Goal: Information Seeking & Learning: Understand process/instructions

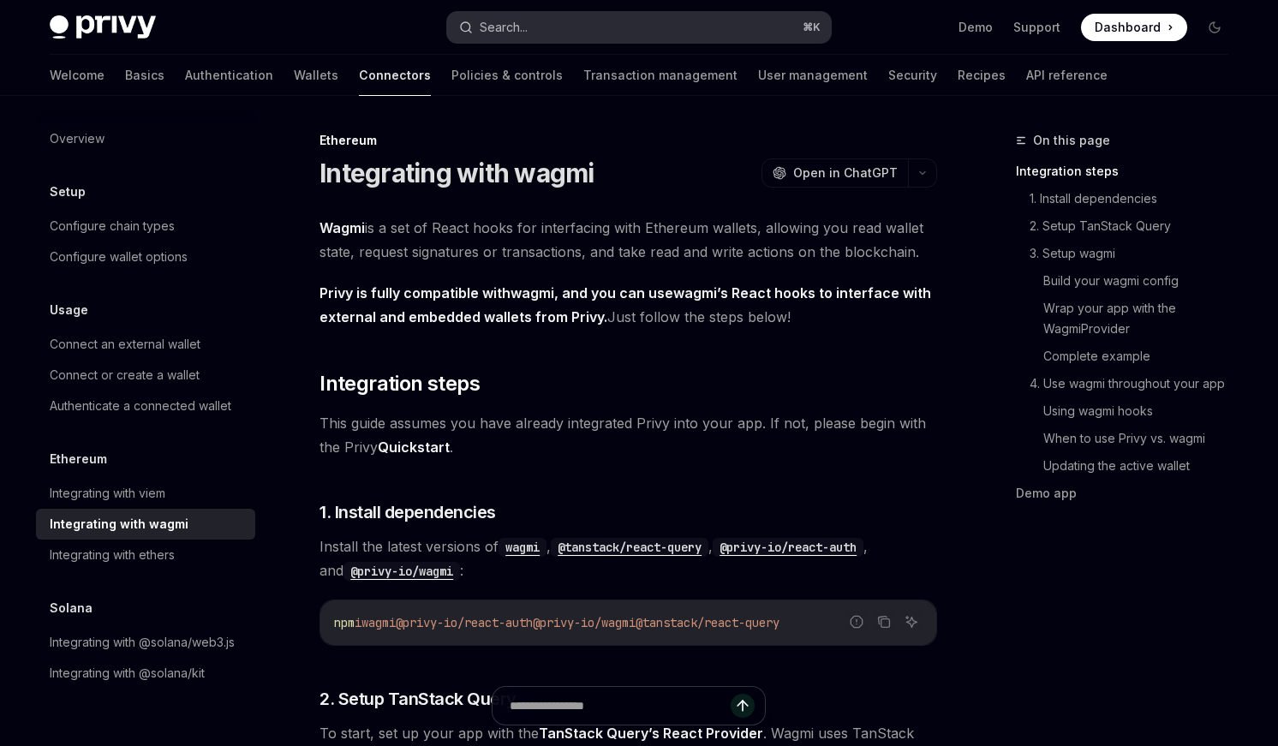
click at [528, 23] on div "Search..." at bounding box center [504, 27] width 48 height 21
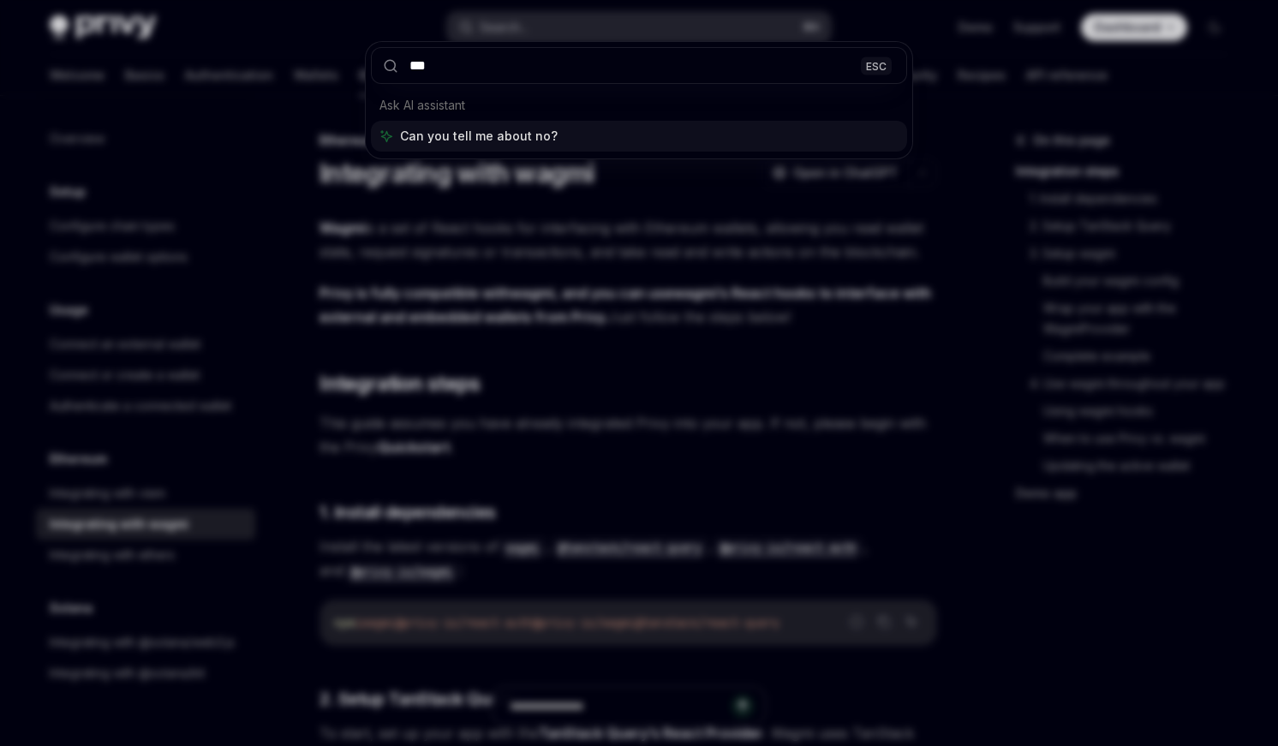
type input "****"
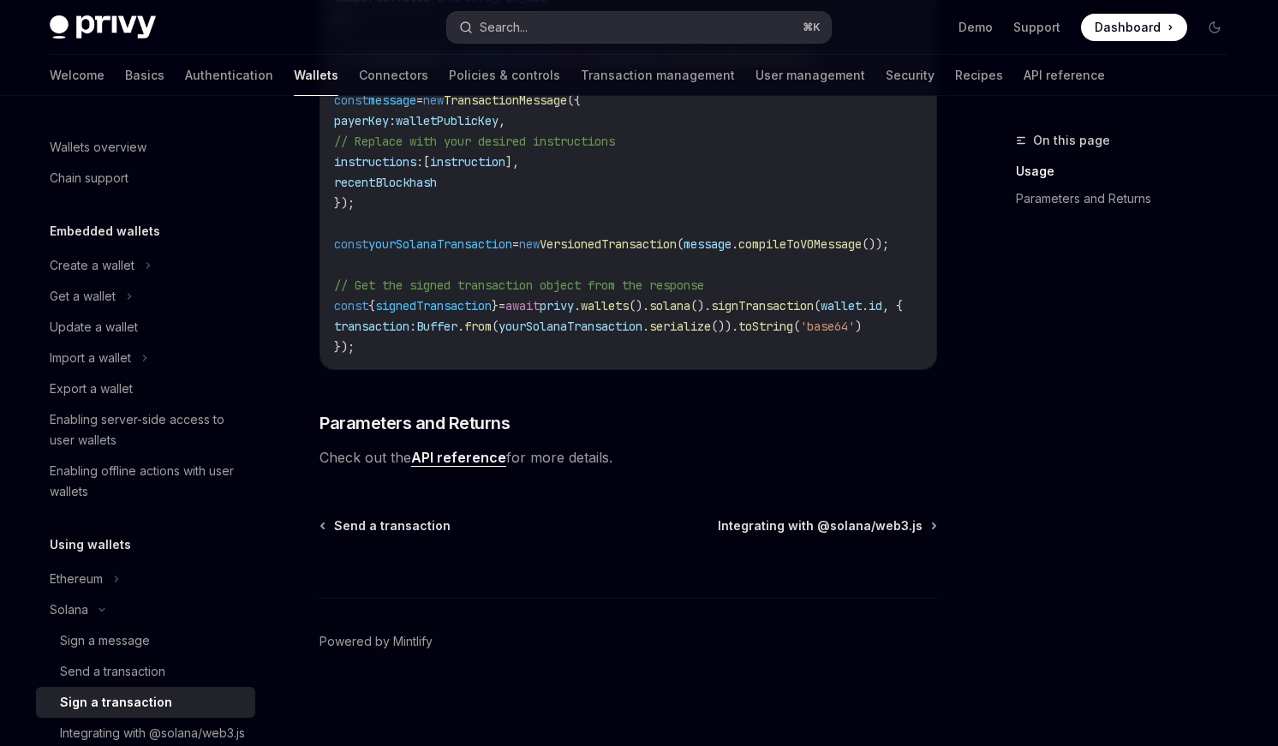
click at [621, 28] on button "Search... ⌘ K" at bounding box center [639, 27] width 384 height 31
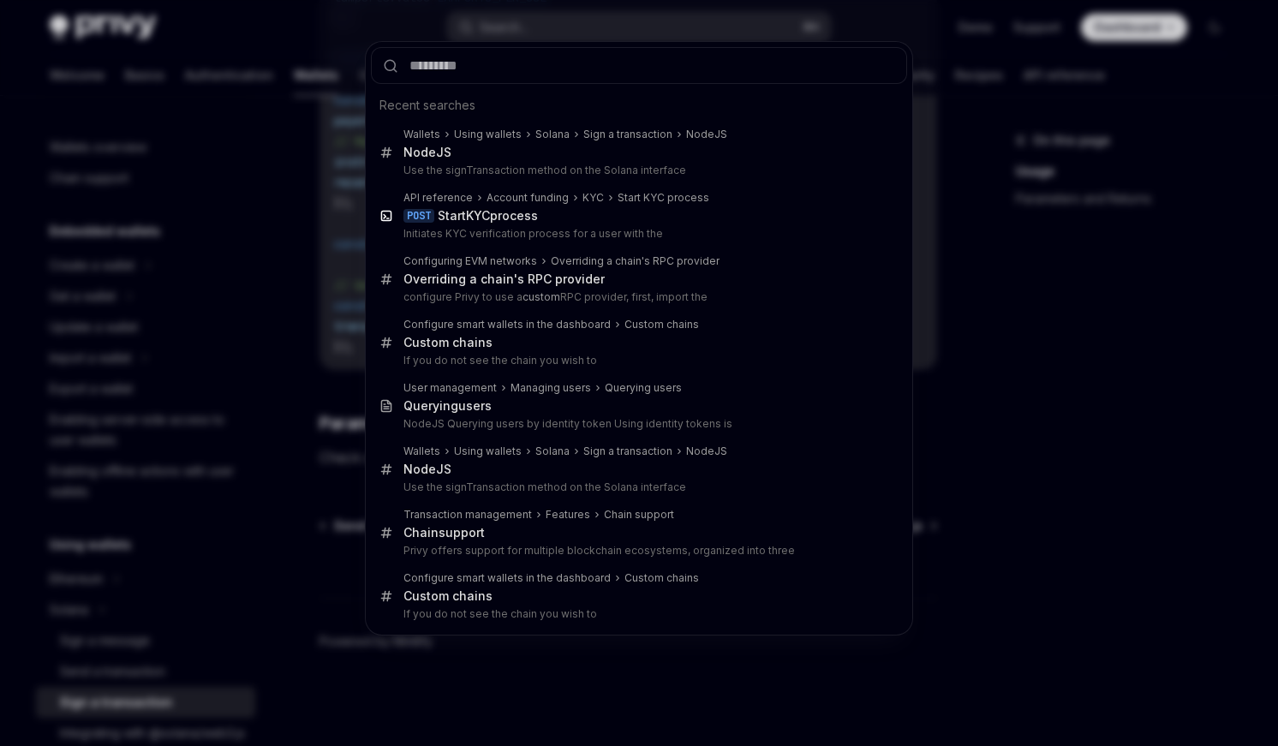
click at [943, 114] on div "Recent searches Wallets Using wallets Solana Sign a transaction Node JS Node JS…" at bounding box center [639, 373] width 1278 height 746
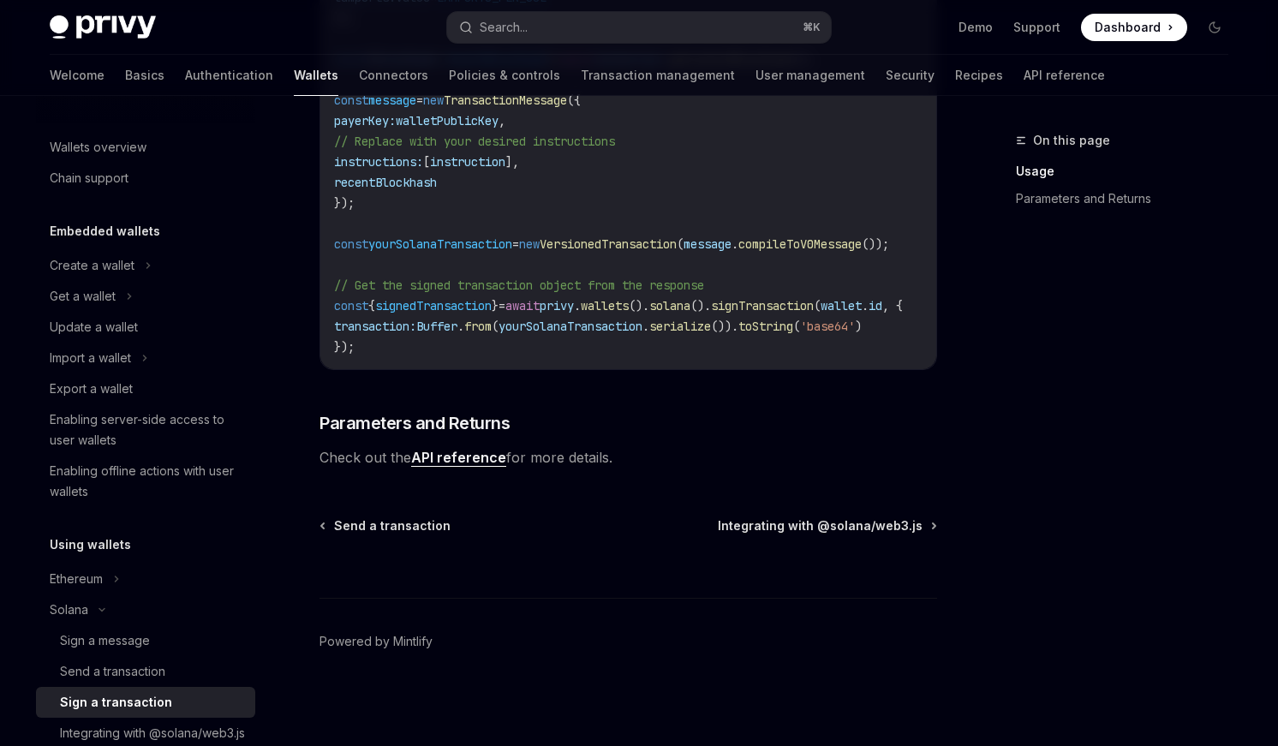
click at [134, 27] on img at bounding box center [103, 27] width 106 height 24
type textarea "*"
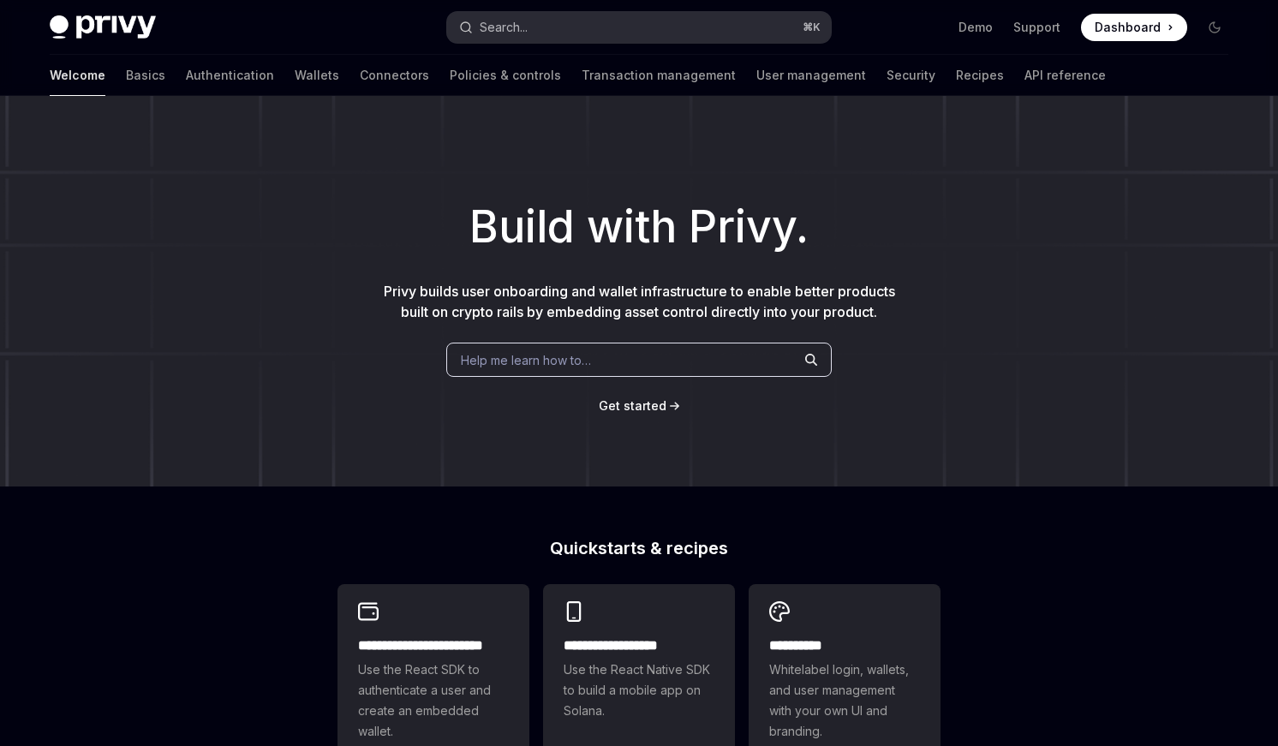
click at [701, 26] on button "Search... ⌘ K" at bounding box center [639, 27] width 384 height 31
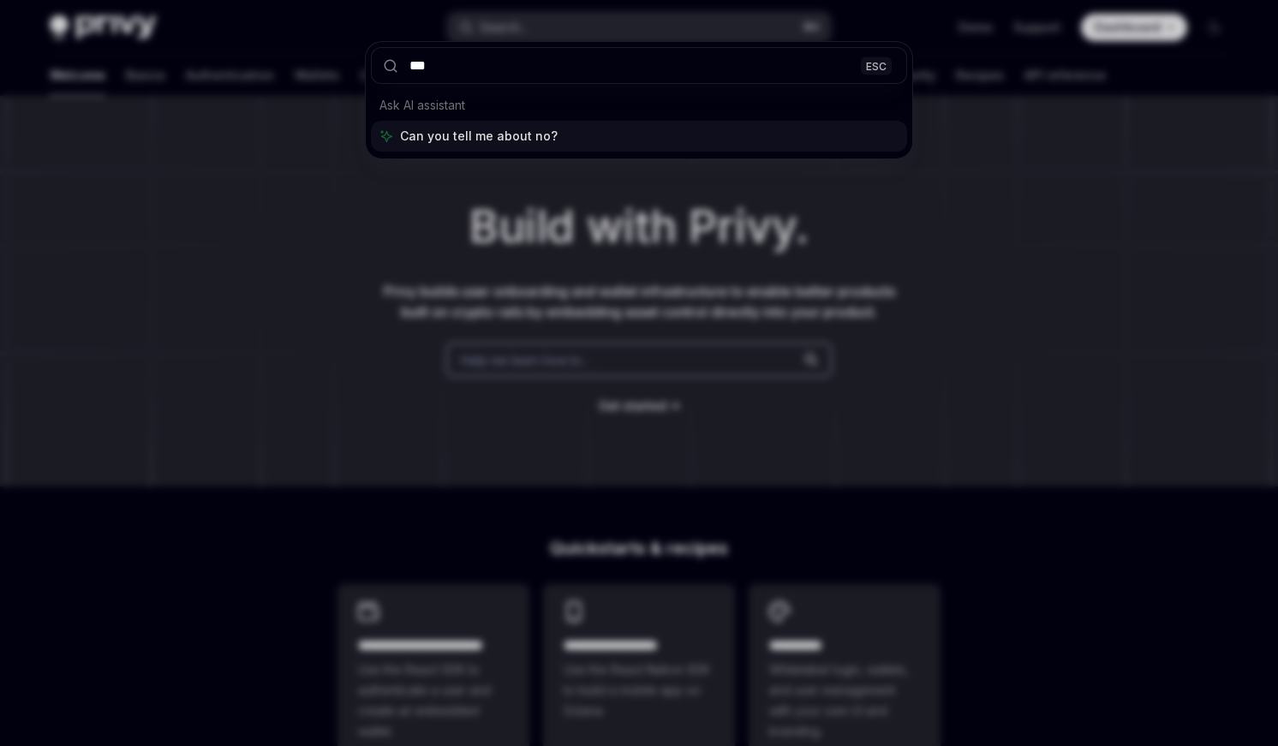
type input "****"
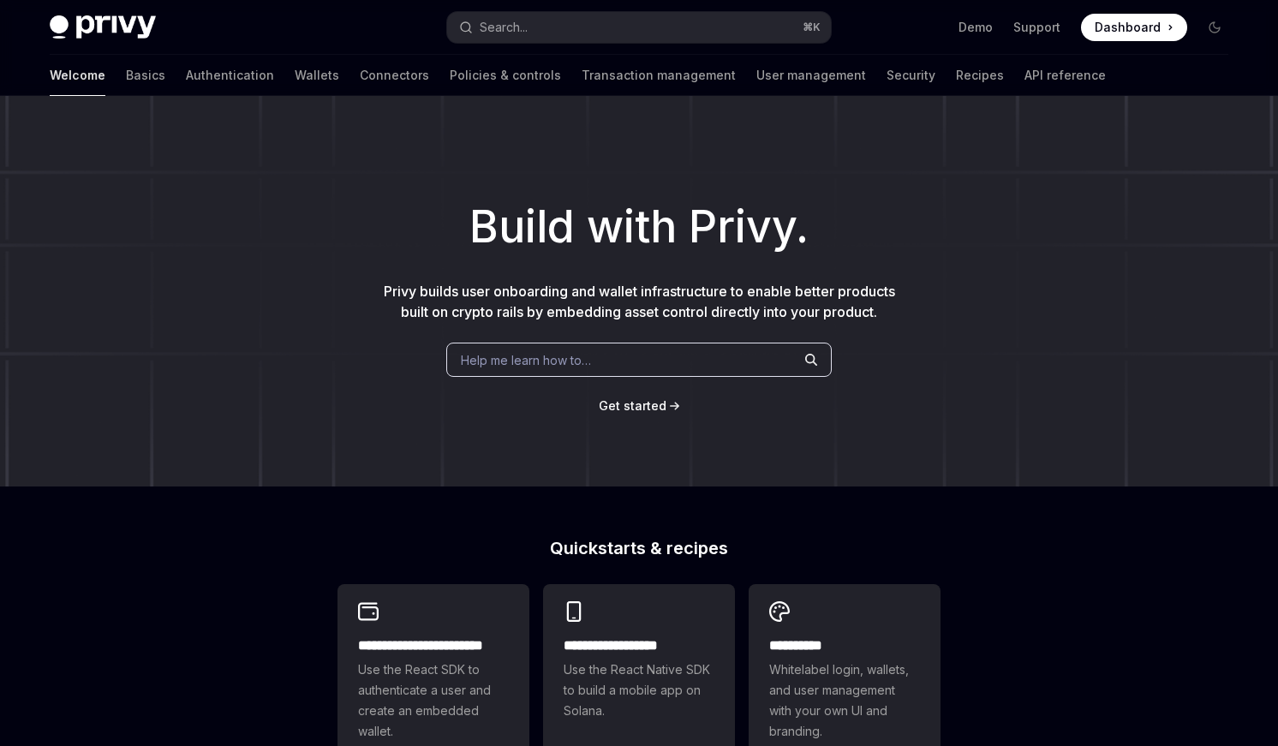
type textarea "*"
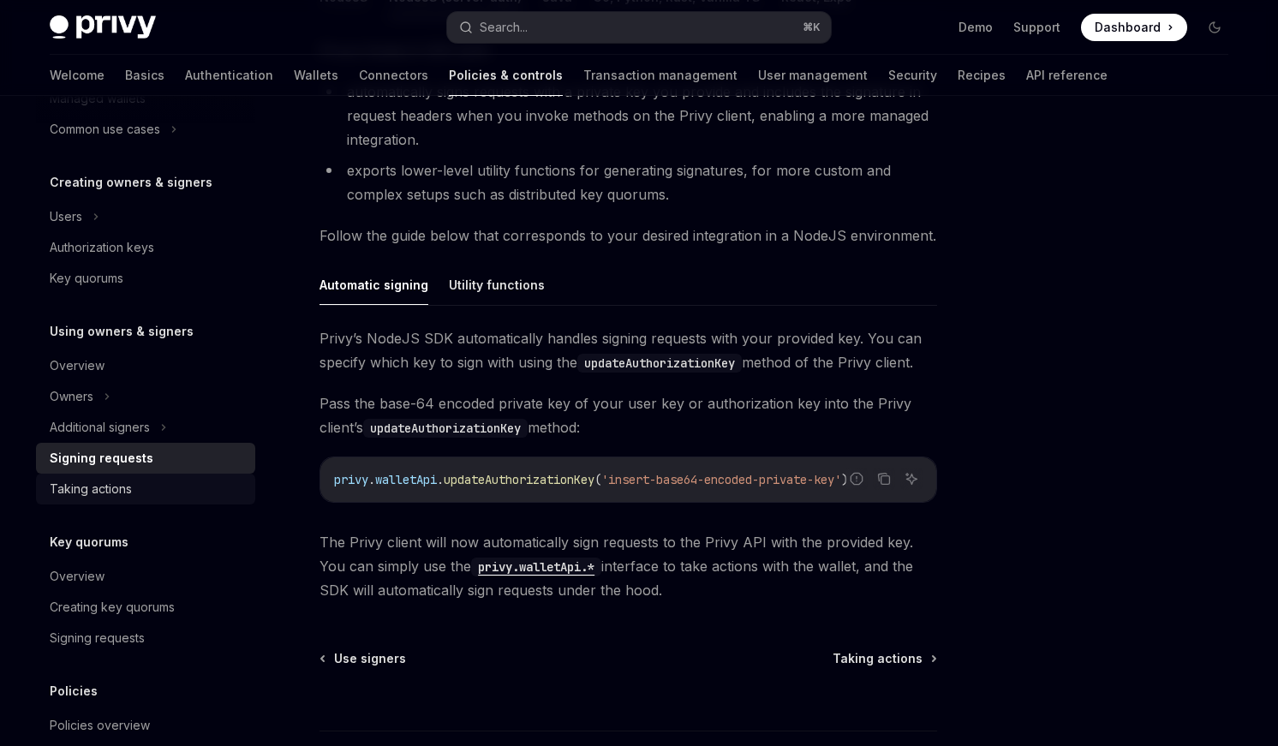
scroll to position [320, 0]
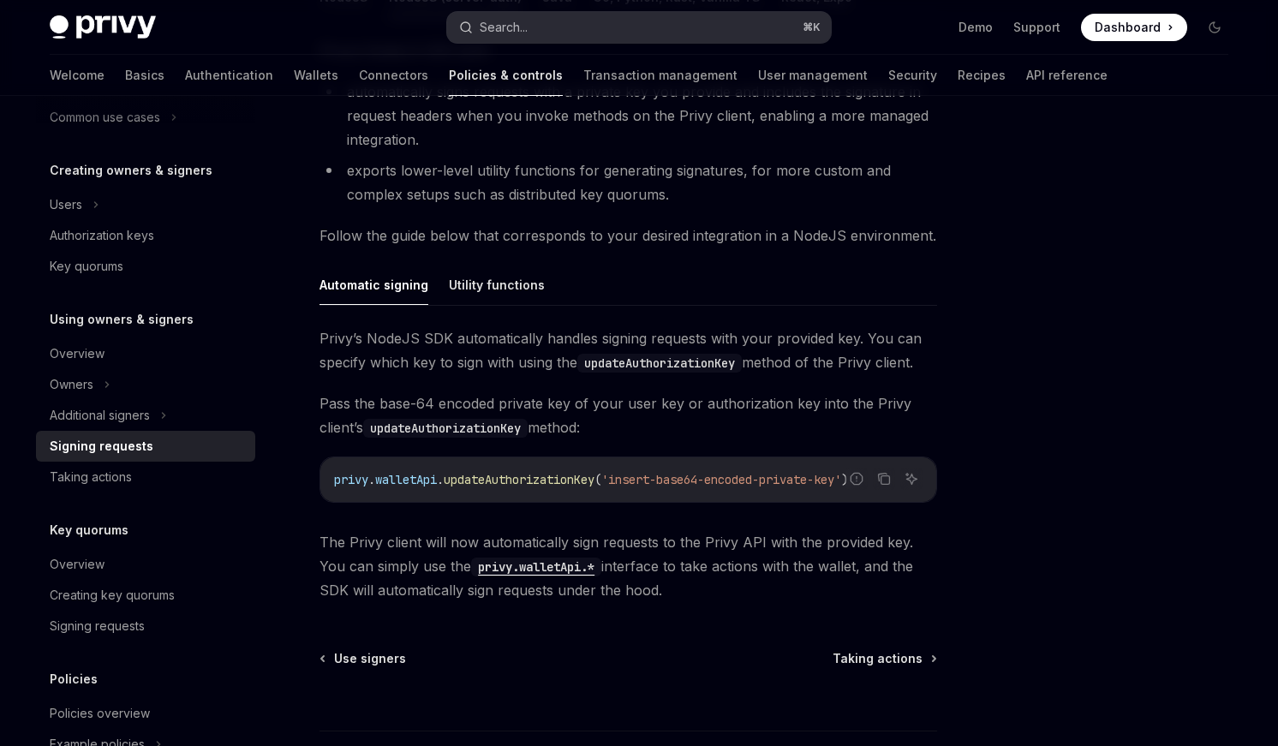
click at [518, 35] on div "Search..." at bounding box center [504, 27] width 48 height 21
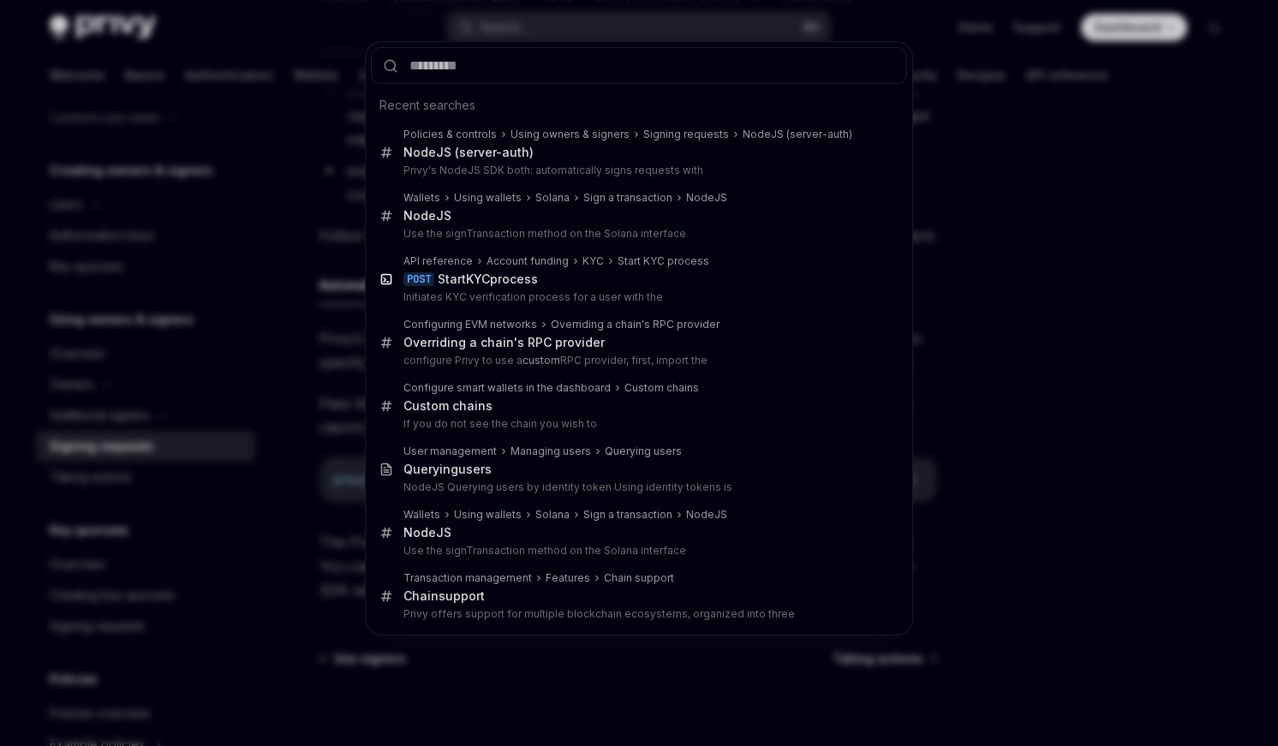
click at [305, 612] on div "Recent searches Policies & controls Using owners & signers Signing requests Nod…" at bounding box center [639, 373] width 1278 height 746
